Goal: Task Accomplishment & Management: Use online tool/utility

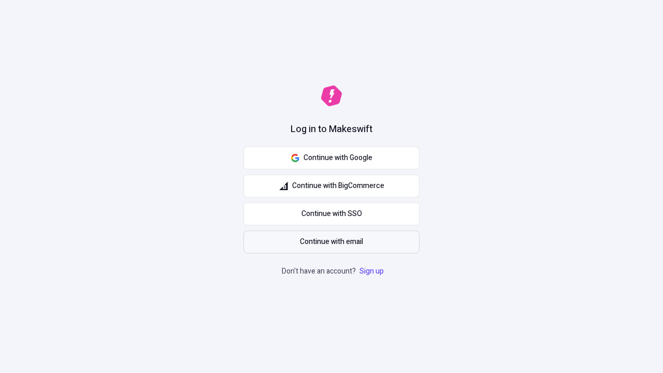
click at [331, 242] on span "Continue with email" at bounding box center [331, 241] width 63 height 11
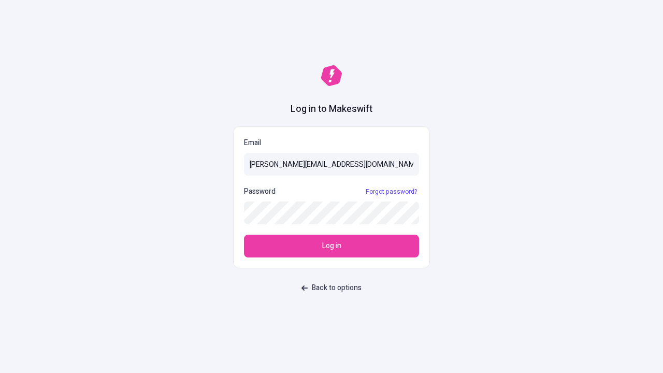
type input "[PERSON_NAME][EMAIL_ADDRESS][DOMAIN_NAME]"
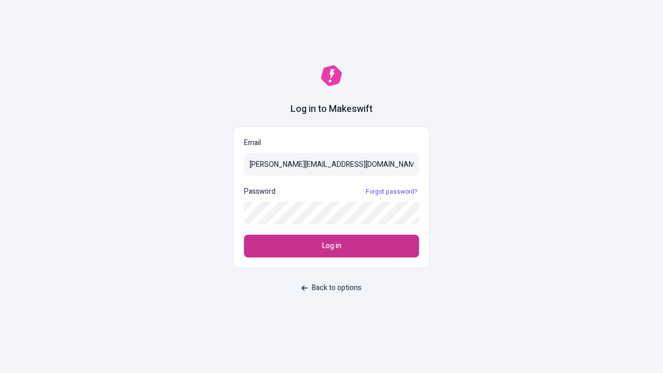
click at [331, 246] on span "Log in" at bounding box center [331, 245] width 19 height 11
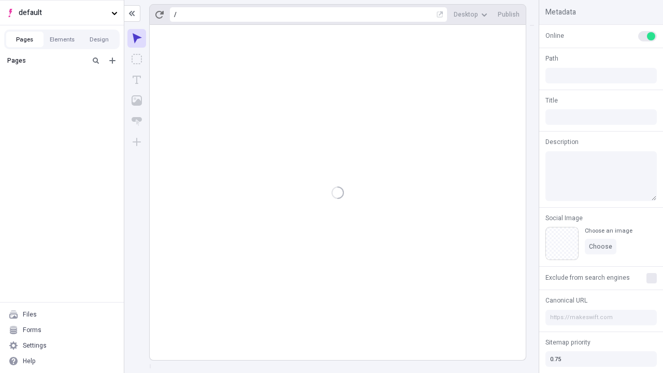
type input "/deep-link-acidus"
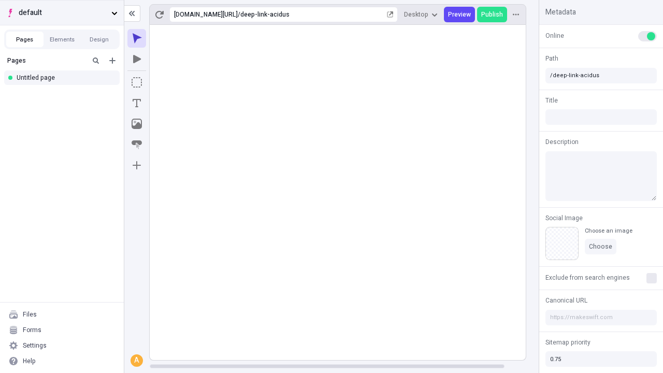
click at [62, 12] on span "default" at bounding box center [63, 12] width 89 height 11
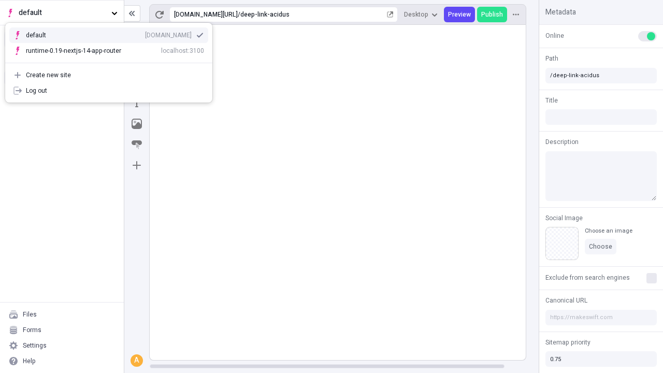
click at [109, 75] on div "Create new site" at bounding box center [115, 75] width 178 height 8
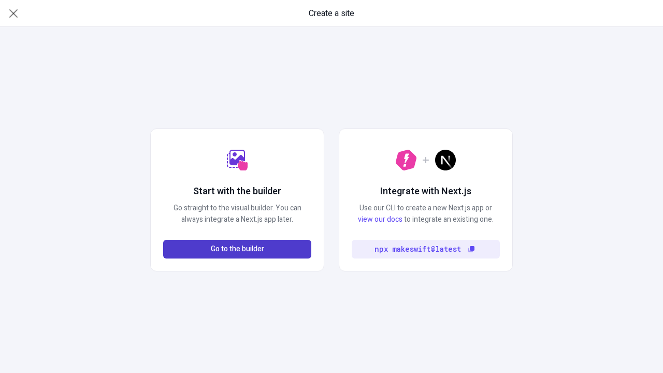
click at [237, 249] on span "Go to the builder" at bounding box center [237, 248] width 53 height 11
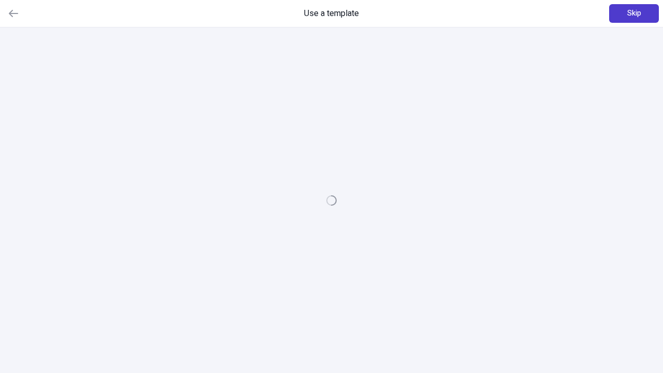
click at [634, 13] on span "Skip" at bounding box center [634, 13] width 14 height 11
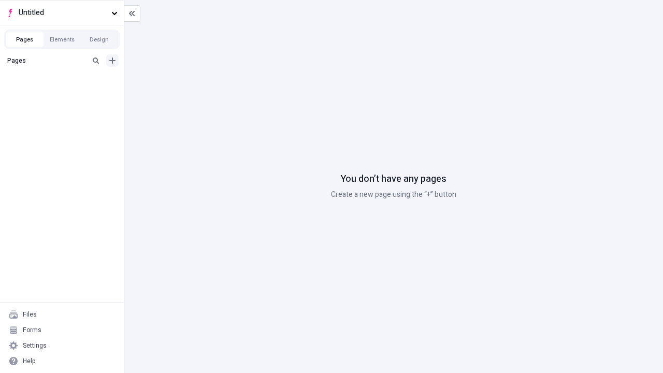
click at [112, 61] on icon "Add new" at bounding box center [112, 60] width 6 height 6
click at [65, 94] on div "Blank page" at bounding box center [64, 94] width 99 height 16
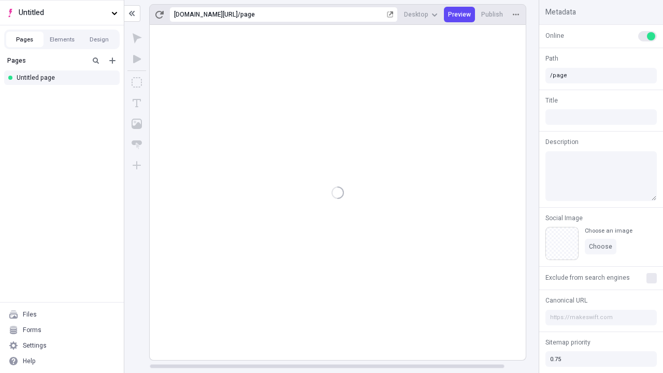
type input "/page"
click at [493, 15] on span "Publish" at bounding box center [492, 14] width 22 height 8
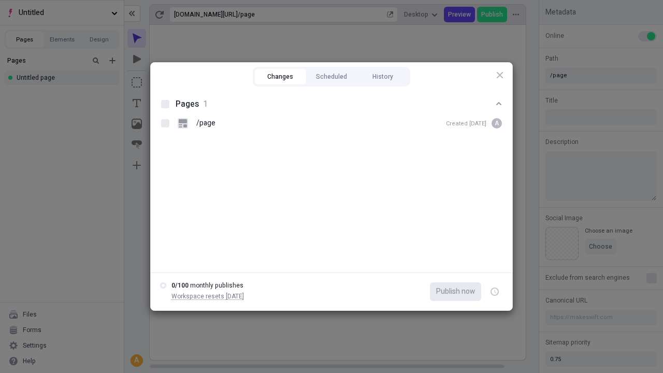
click at [280, 77] on button "Changes" at bounding box center [280, 77] width 51 height 16
click at [165, 104] on div at bounding box center [165, 104] width 8 height 8
checkbox input "true"
click at [495, 292] on icon "button" at bounding box center [495, 292] width 3 height 4
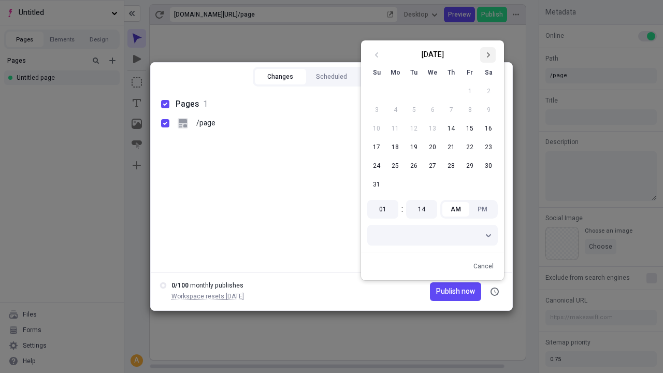
click at [488, 55] on icon "Go to next month" at bounding box center [488, 55] width 6 height 6
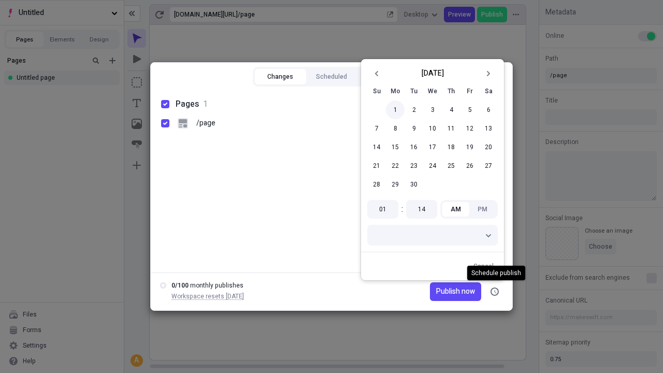
click at [395, 110] on button "1" at bounding box center [395, 109] width 19 height 19
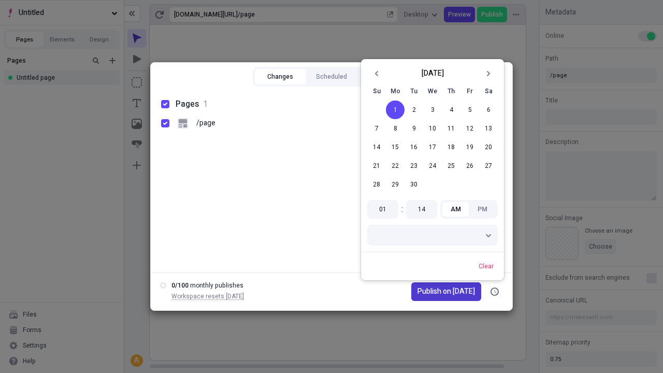
click at [441, 292] on span "Publish on 9/1/2025" at bounding box center [445, 291] width 57 height 11
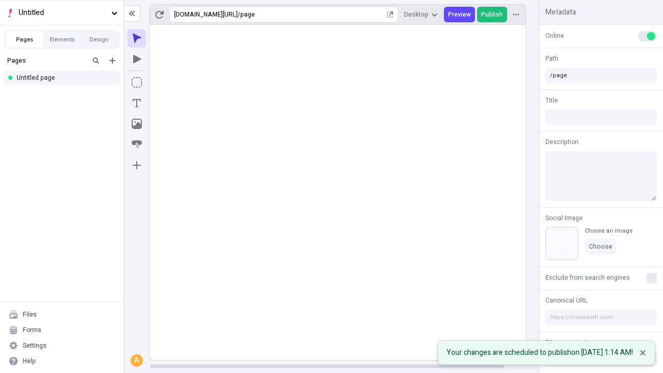
click at [493, 15] on span "Publish" at bounding box center [492, 14] width 22 height 8
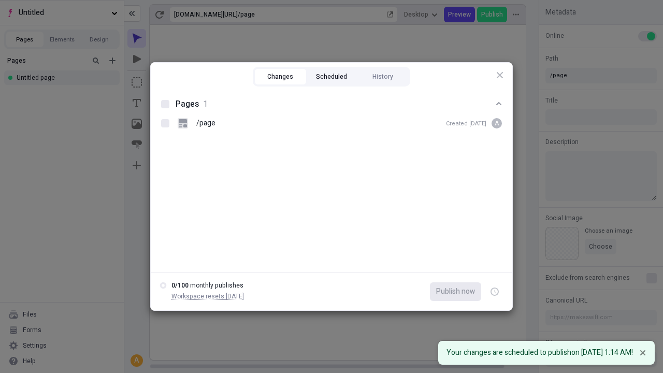
click at [331, 84] on button "Scheduled" at bounding box center [331, 77] width 51 height 16
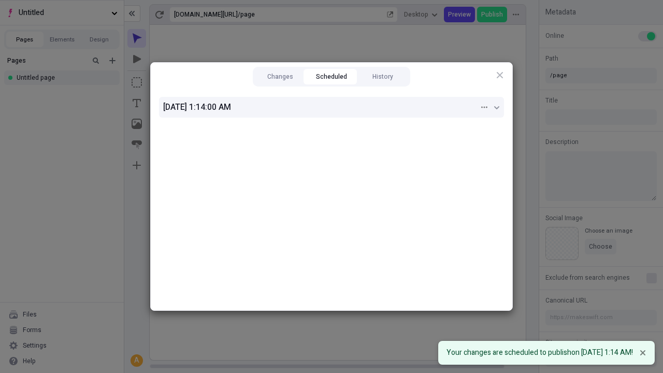
click at [331, 107] on div "9/1/2025, 1:14:00 AM" at bounding box center [321, 107] width 316 height 12
